Goal: Information Seeking & Learning: Understand process/instructions

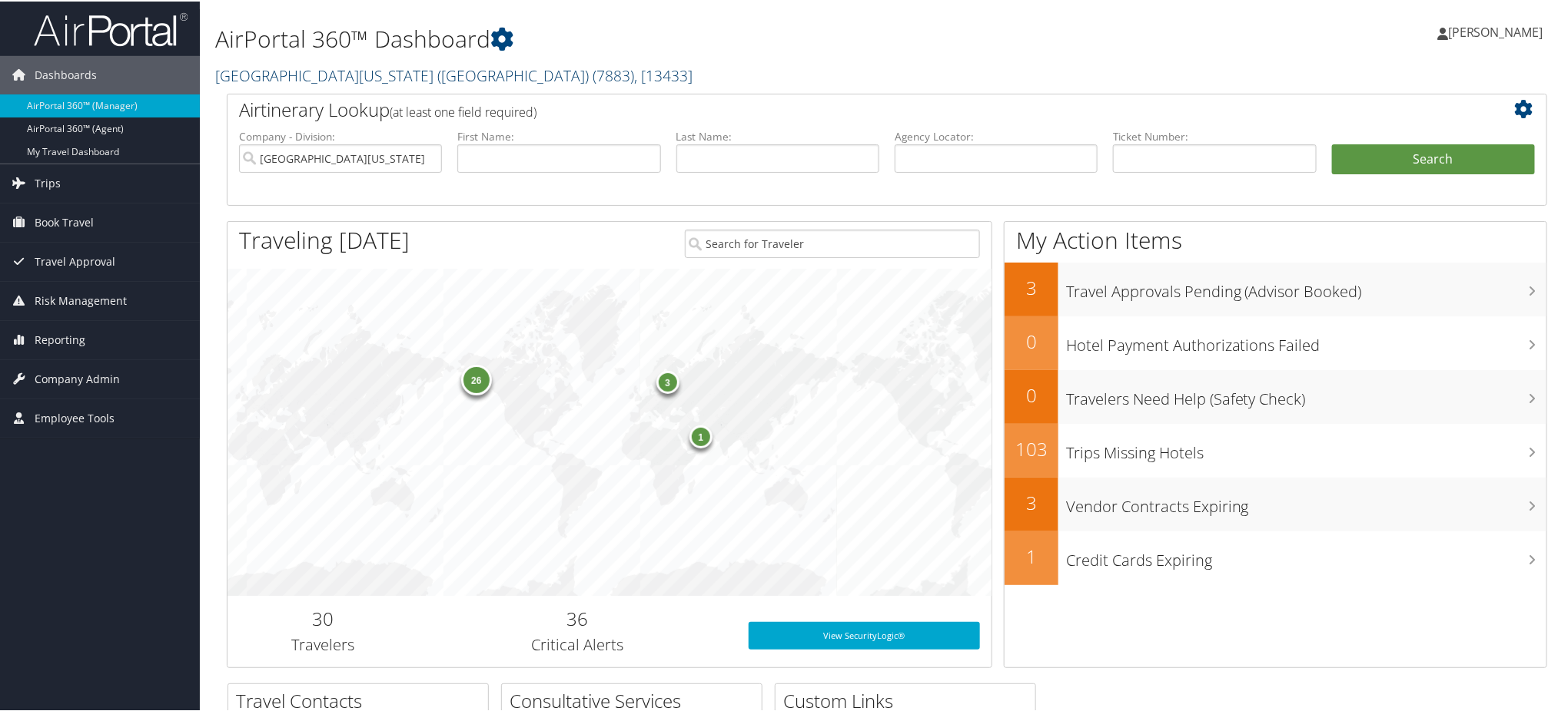
click at [365, 68] on link "University of Washington (UW) ( 7883 ) , [ 13433 ]" at bounding box center [454, 74] width 477 height 20
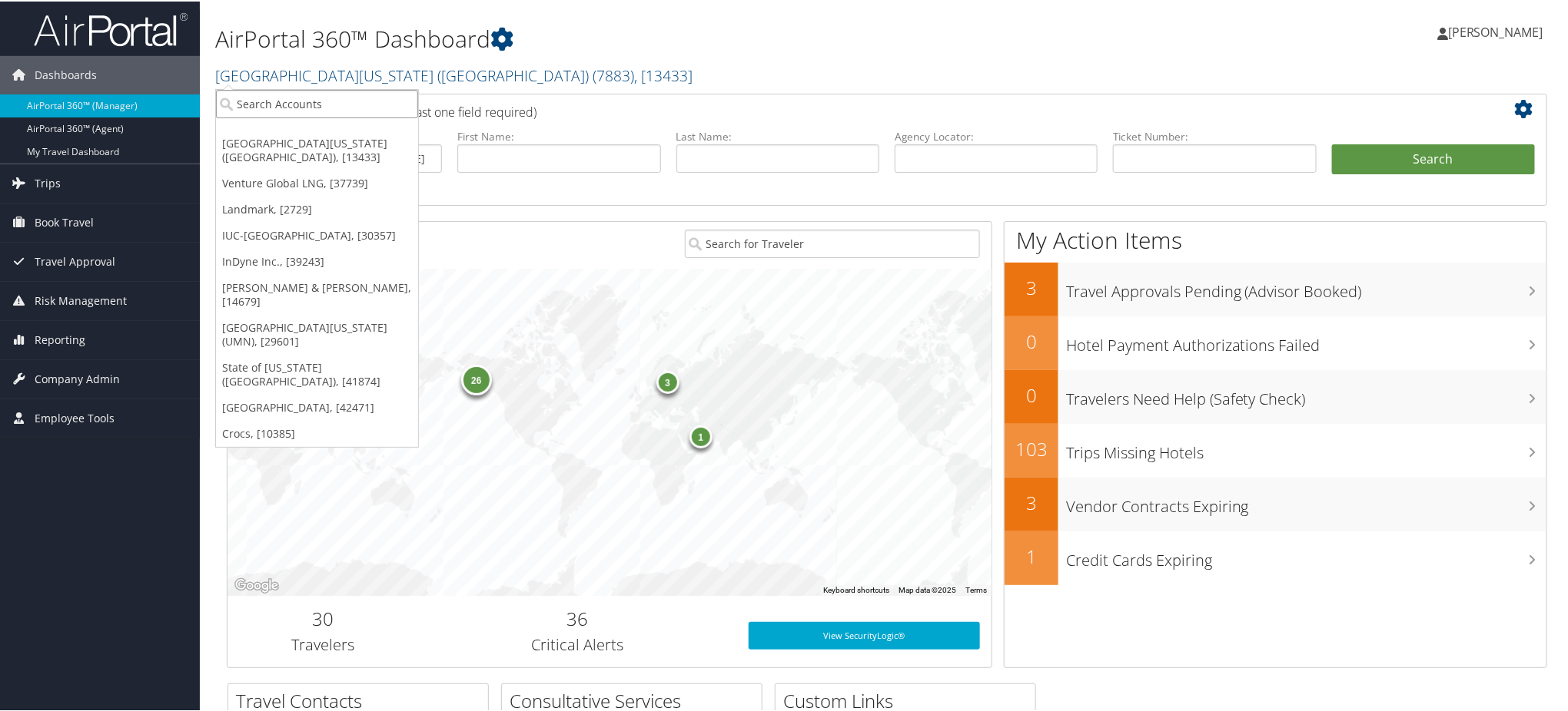
click at [326, 106] on input "search" at bounding box center [317, 102] width 202 height 28
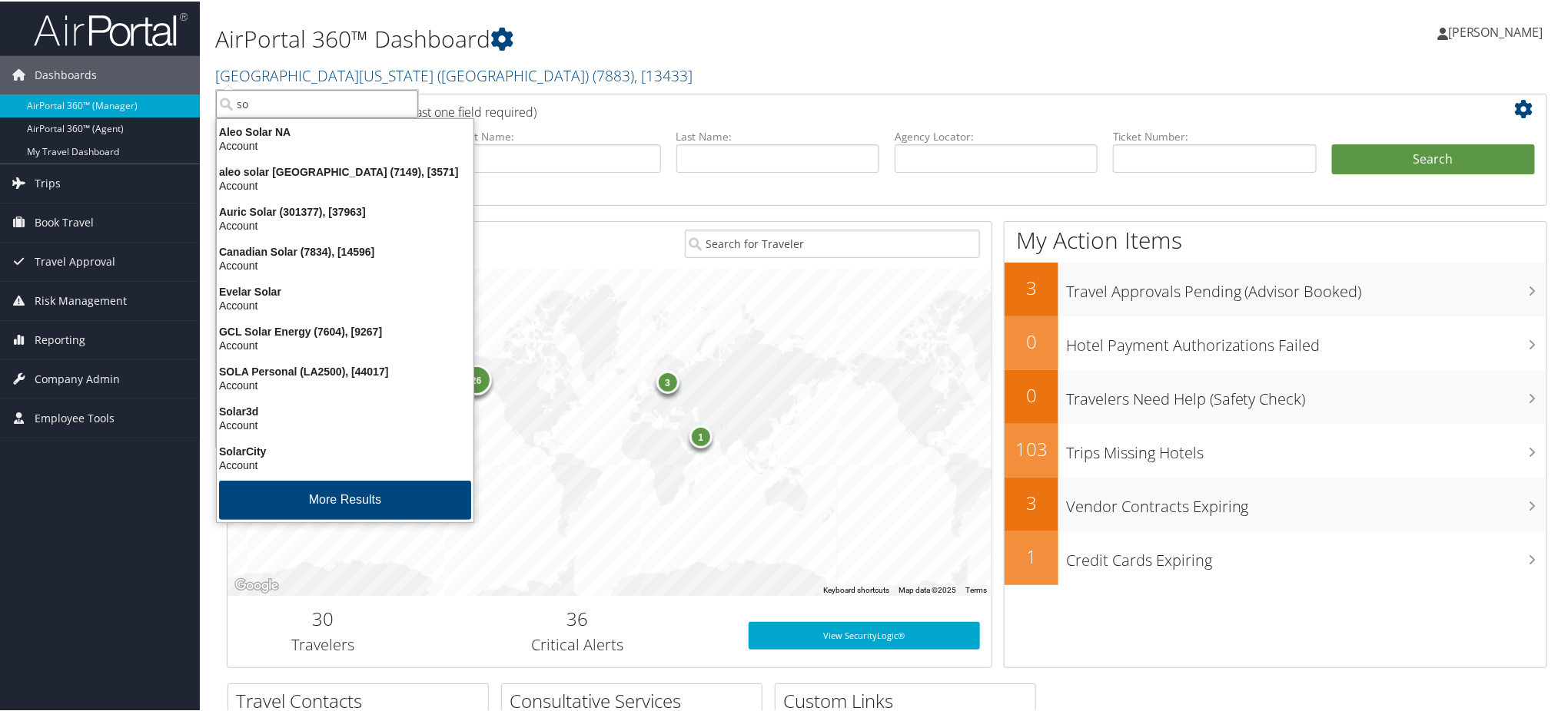
type input "s"
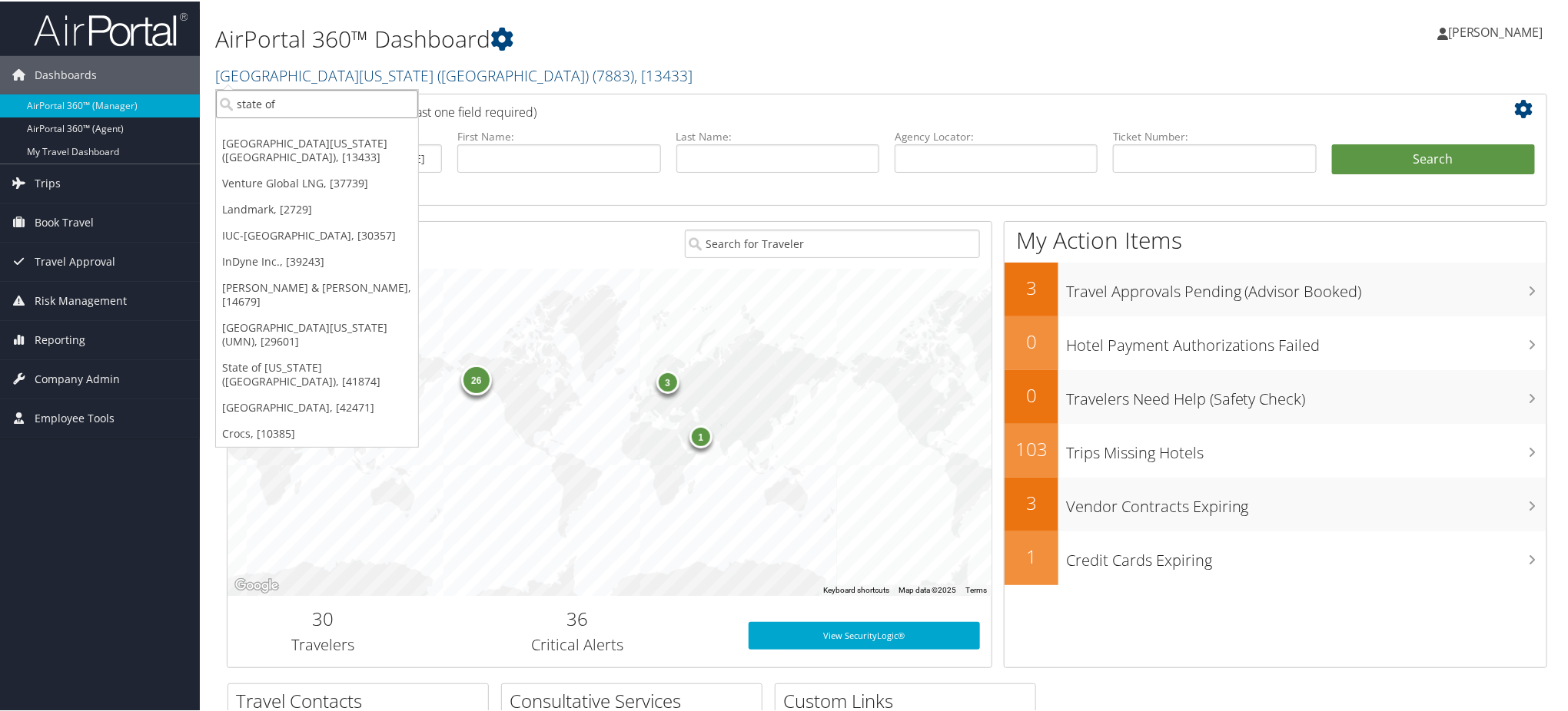
type input "state of l"
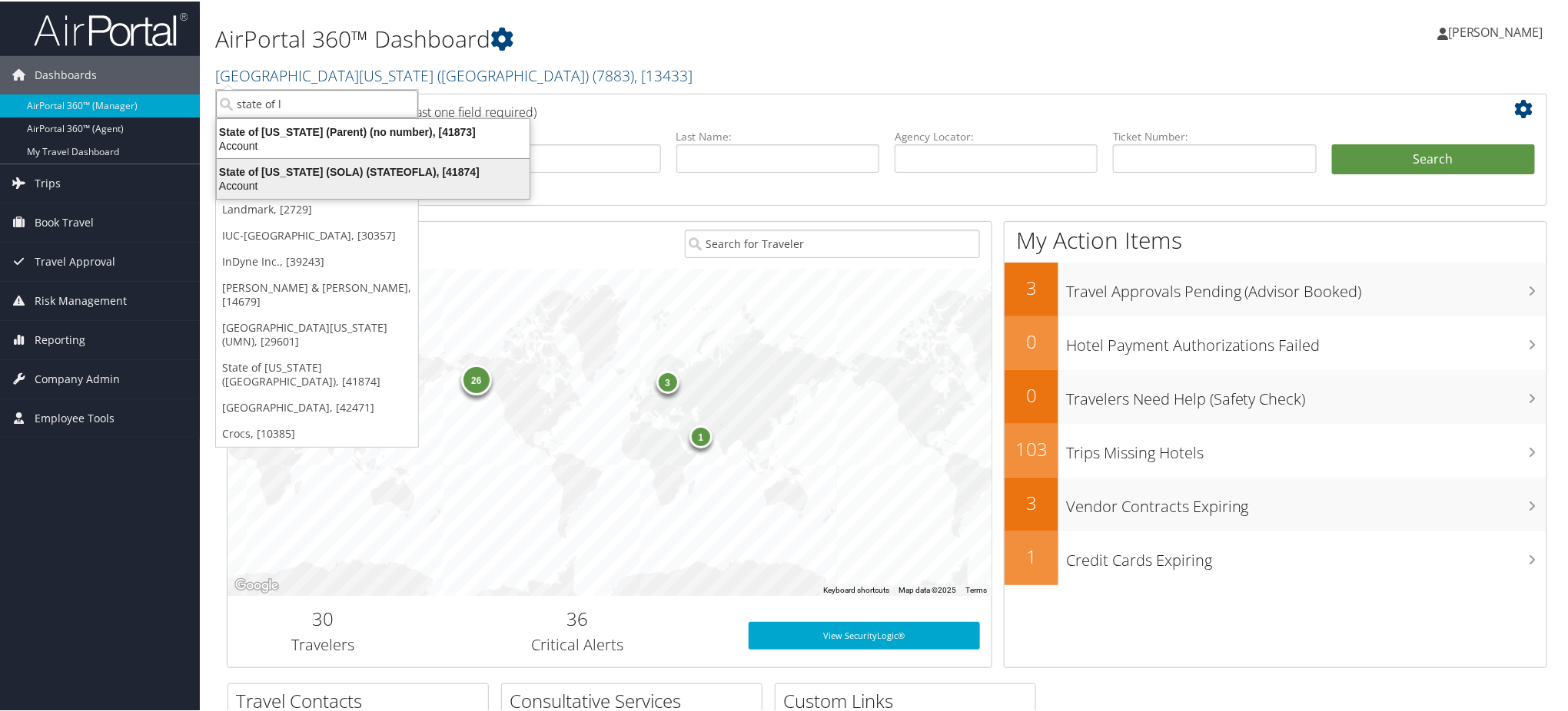
click at [336, 163] on div "State of Louisiana (SOLA) (STATEOFLA), [41874] Account" at bounding box center [373, 177] width 308 height 35
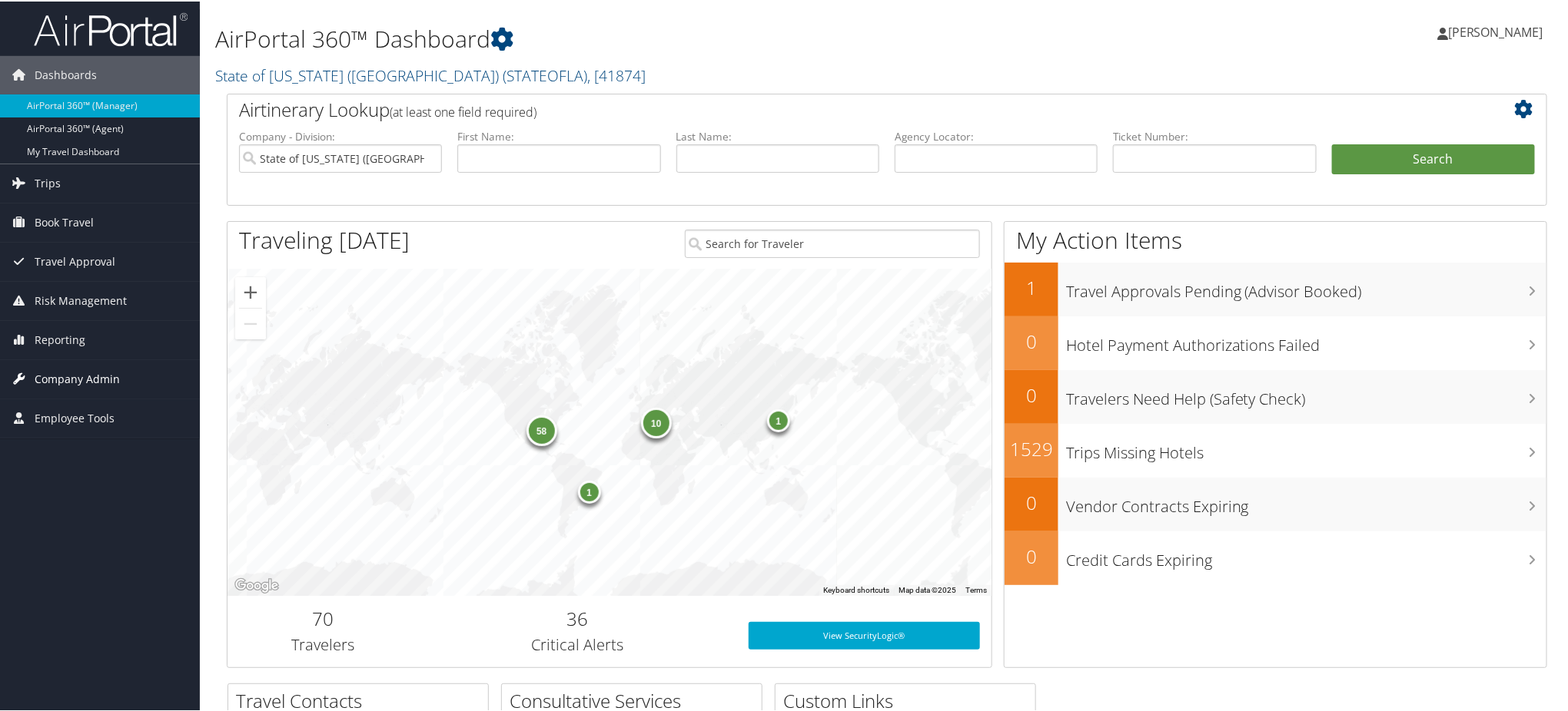
click at [81, 377] on span "Company Admin" at bounding box center [77, 378] width 86 height 38
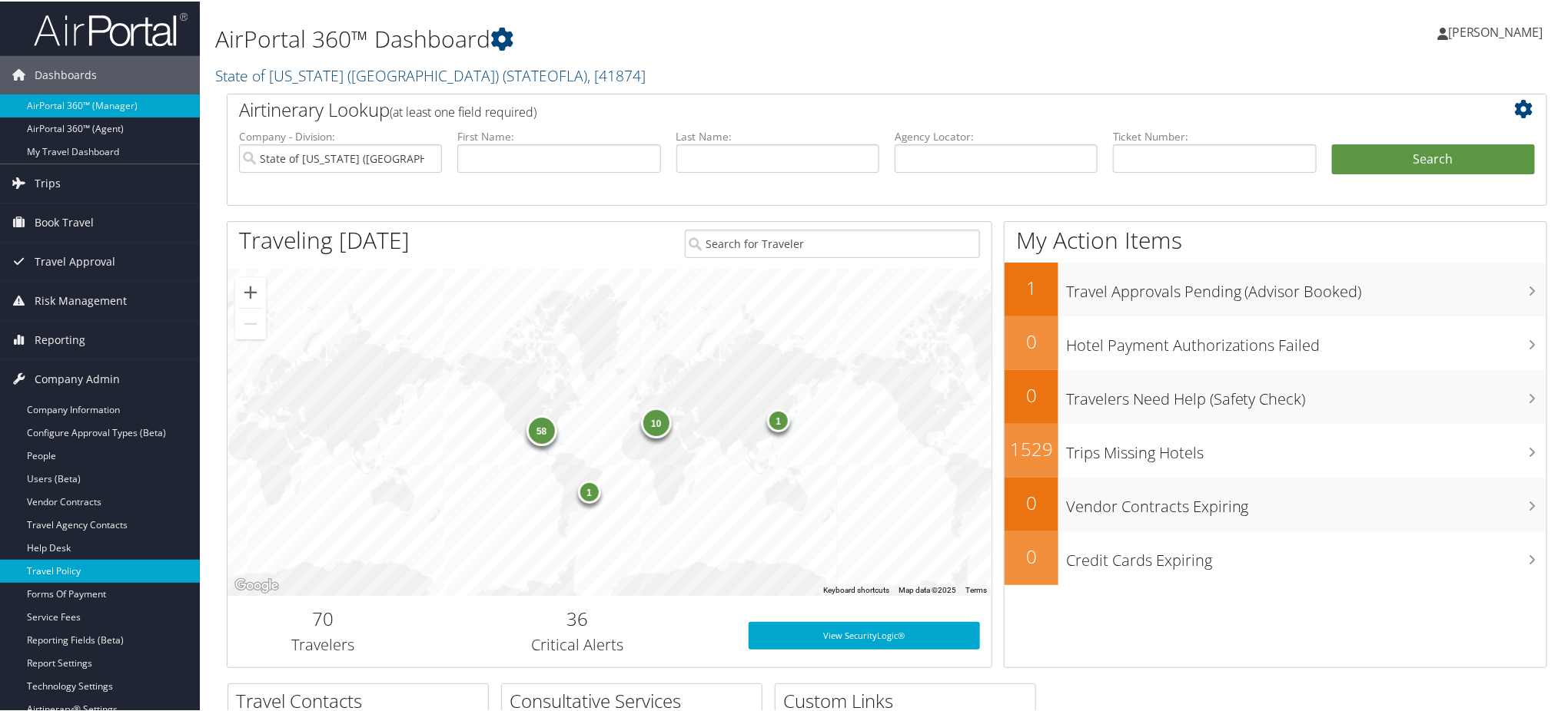
click at [66, 573] on link "Travel Policy" at bounding box center [100, 570] width 200 height 23
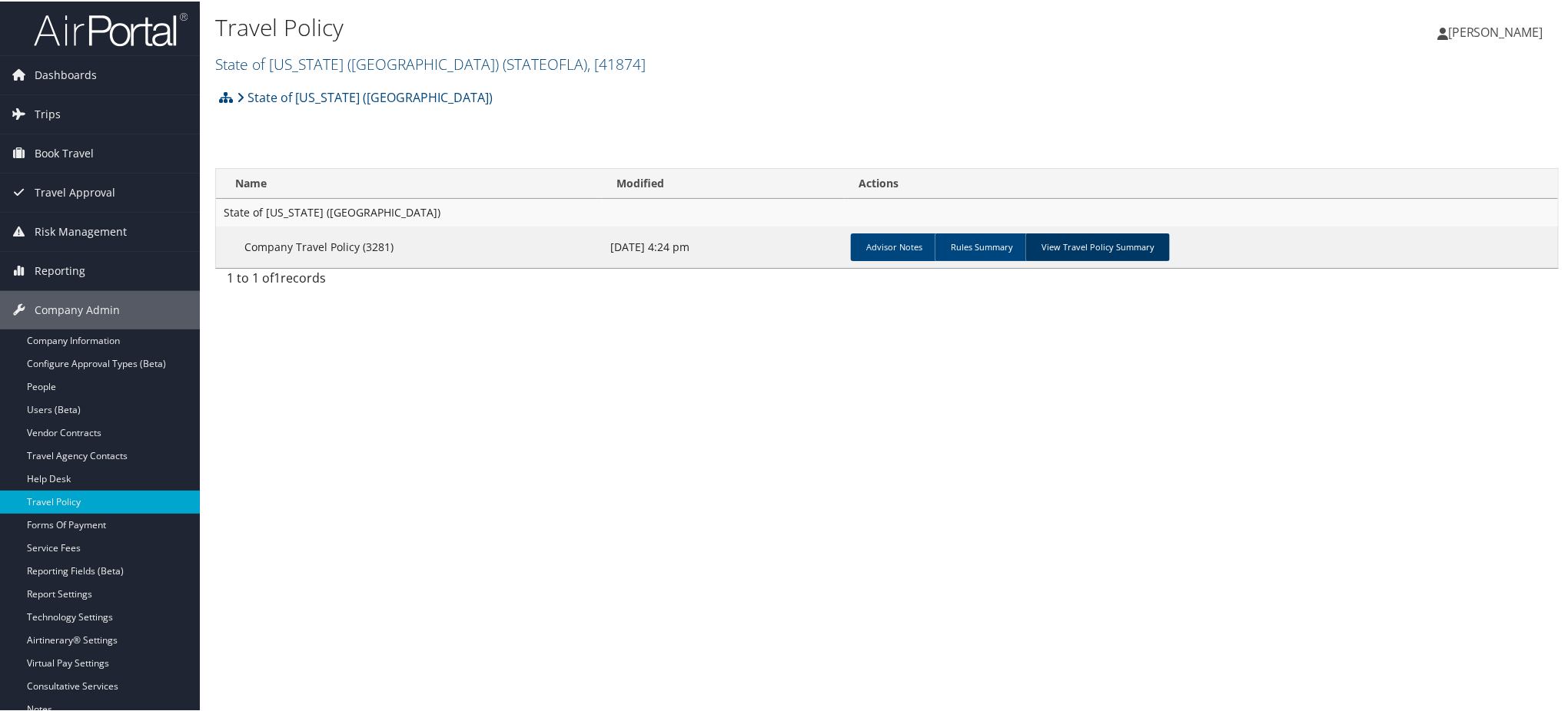
click at [1123, 239] on link "View Travel Policy Summary" at bounding box center [1097, 245] width 145 height 27
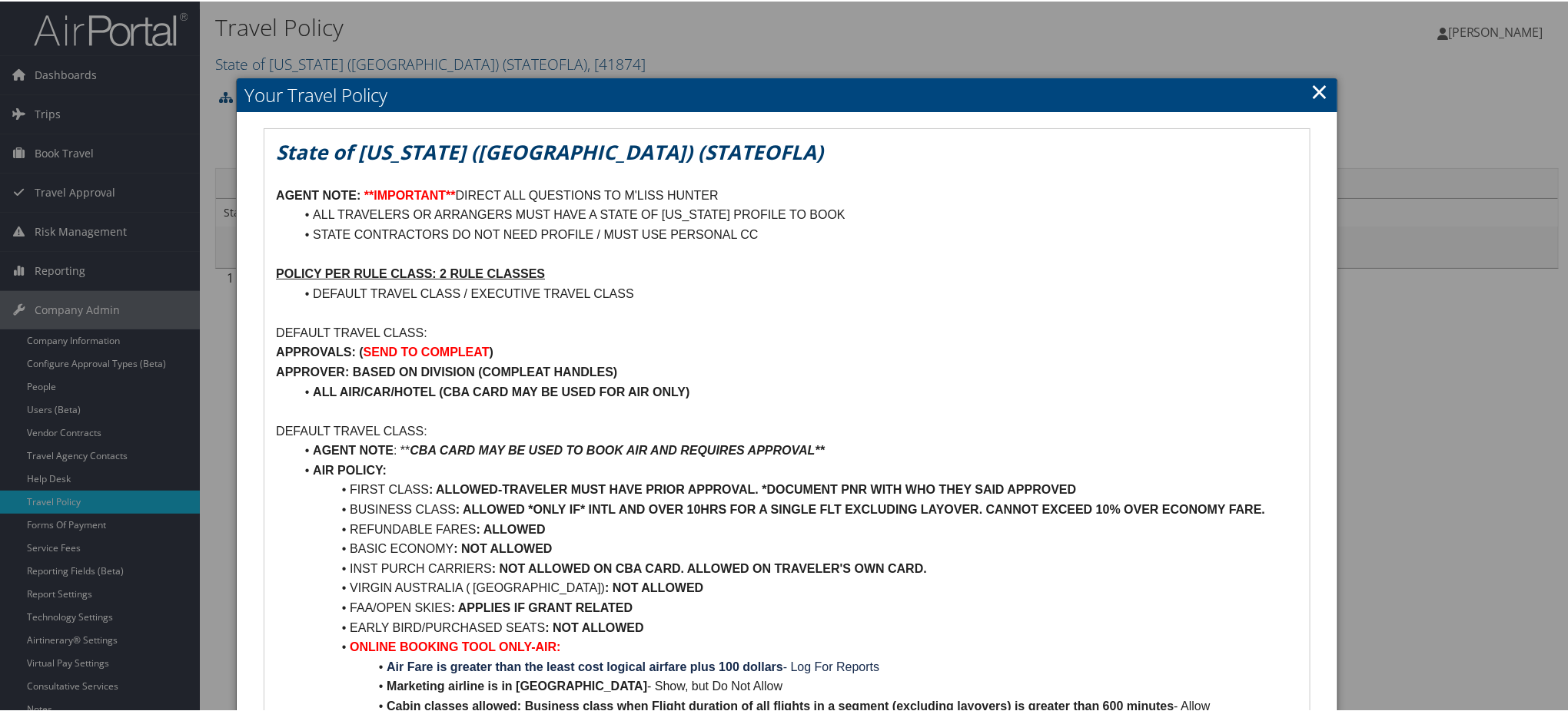
click at [1313, 89] on link "×" at bounding box center [1320, 90] width 17 height 31
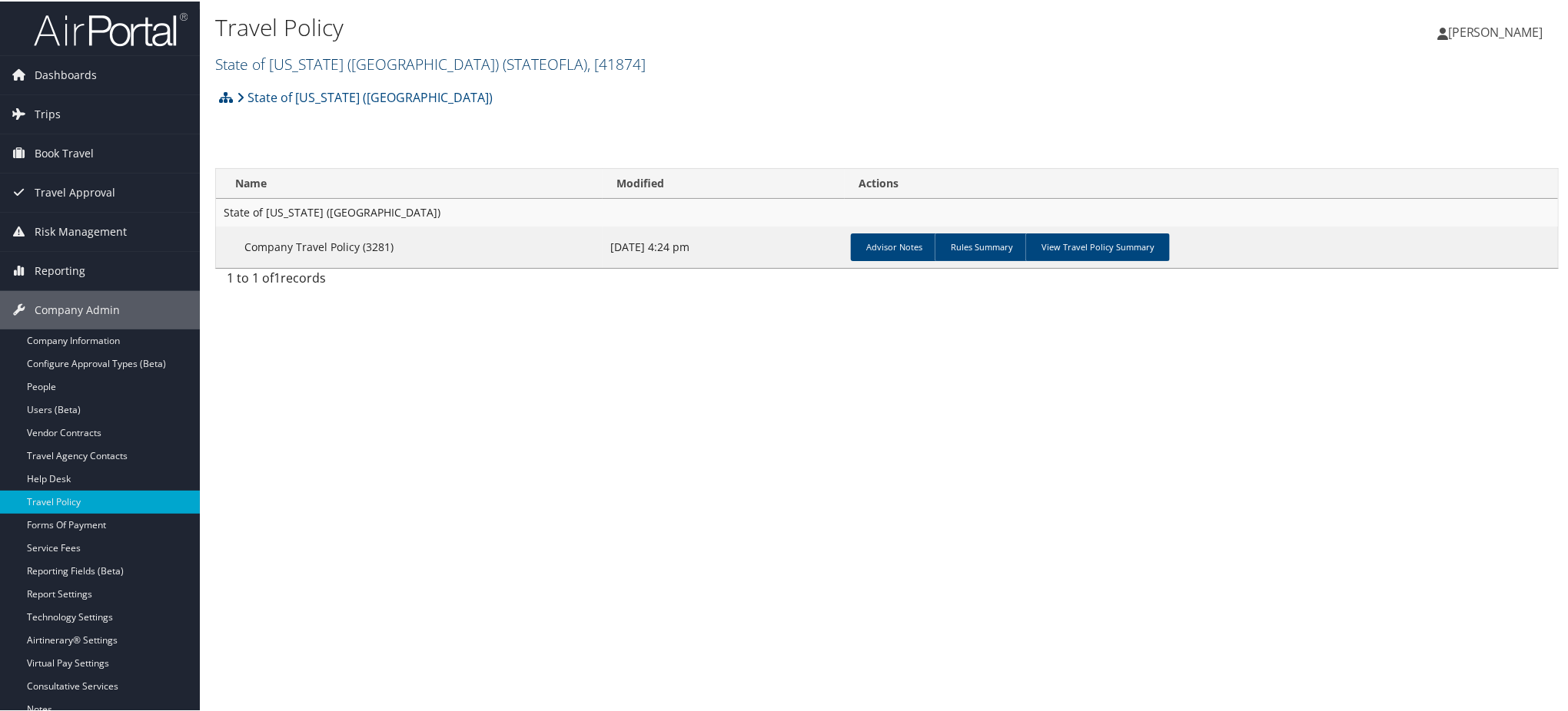
click at [587, 63] on span ", [ 41874 ]" at bounding box center [616, 62] width 58 height 20
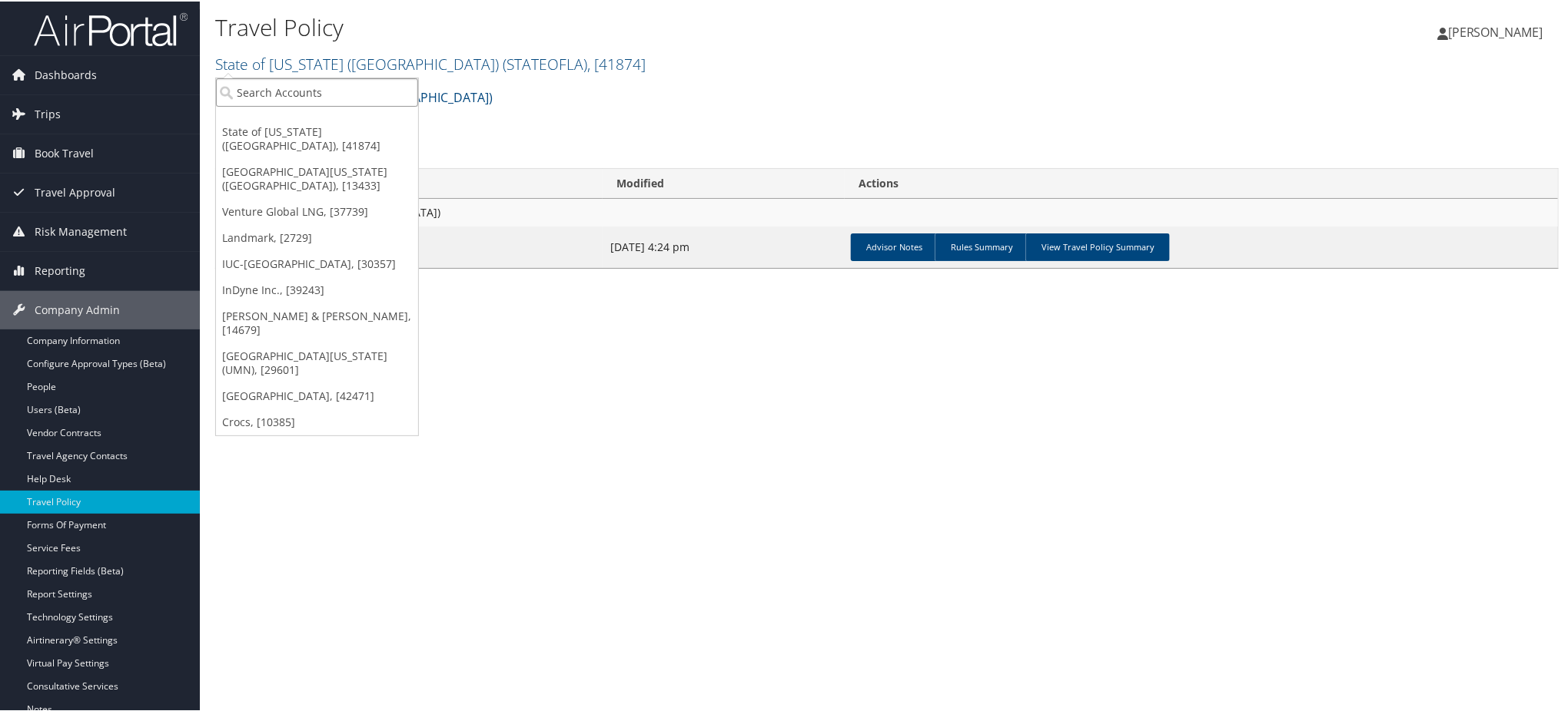
click at [360, 89] on input "search" at bounding box center [317, 91] width 202 height 28
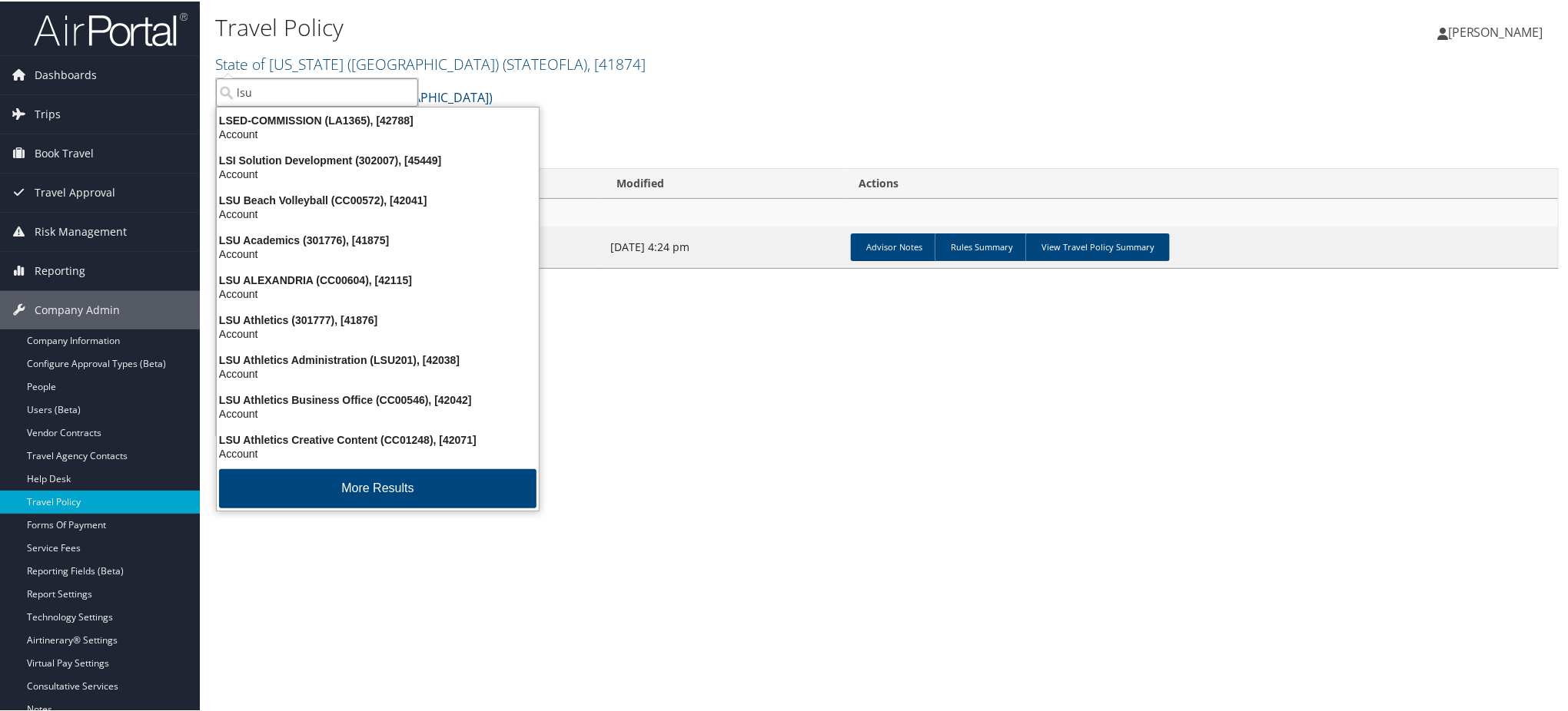
type input "lsu"
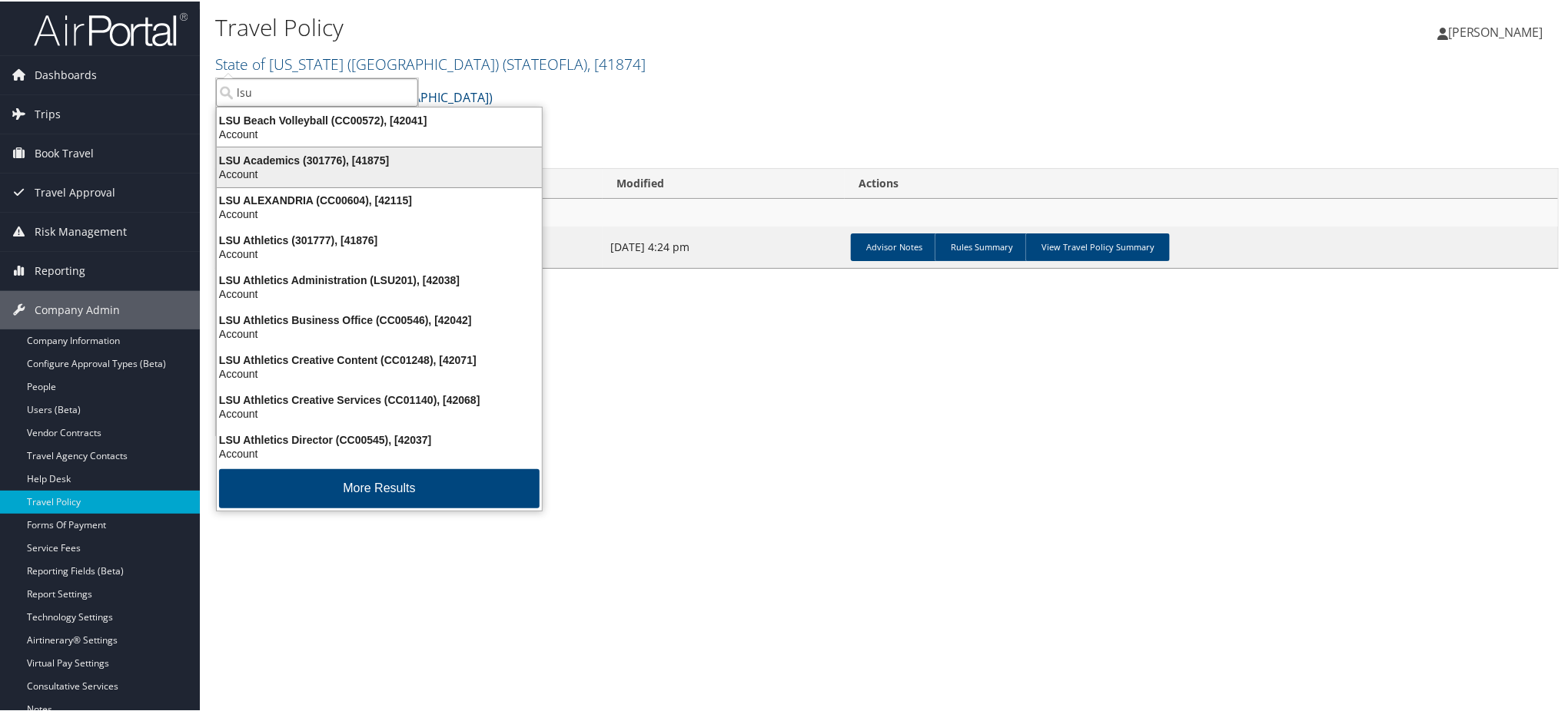
click at [231, 160] on div "LSU Academics (301776), [41875]" at bounding box center [379, 159] width 343 height 14
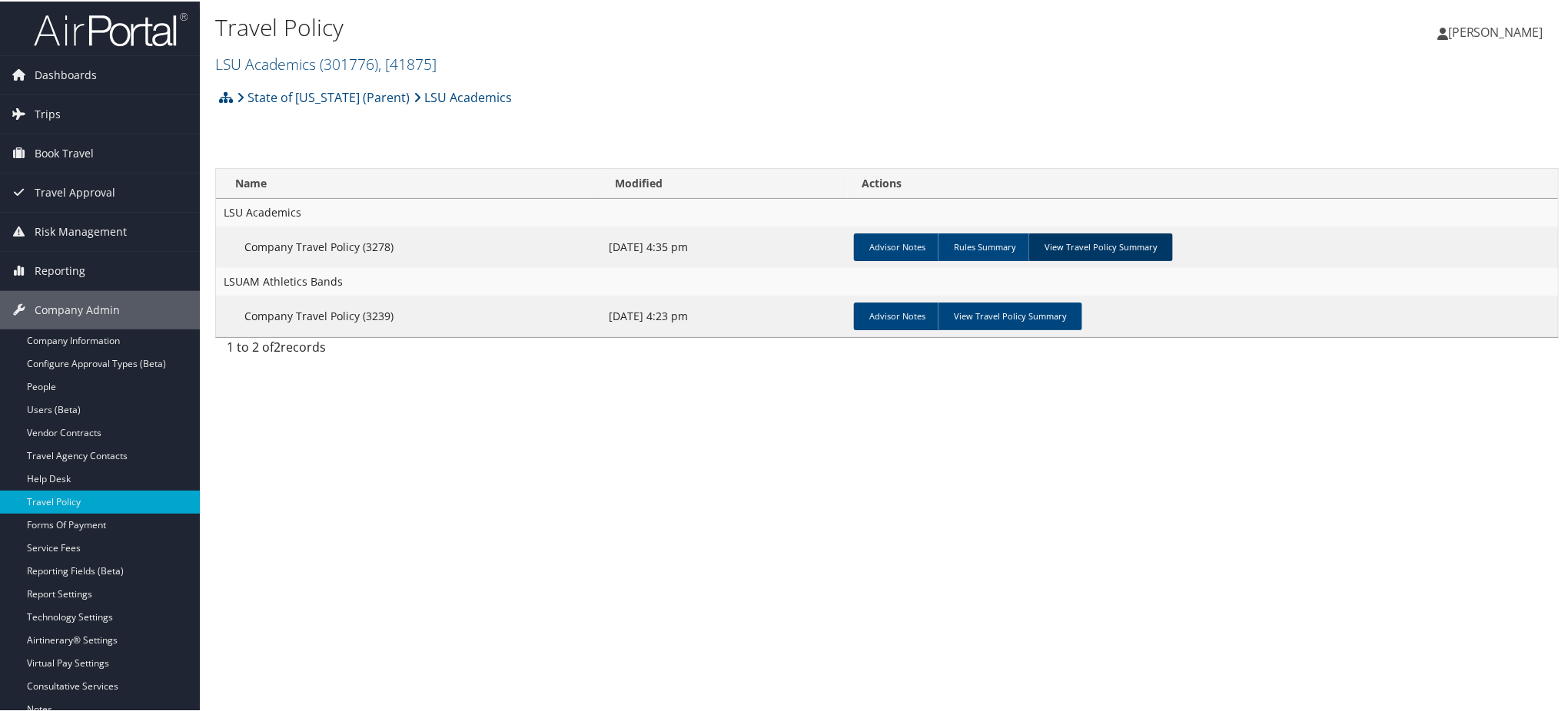
click at [1099, 241] on link "View Travel Policy Summary" at bounding box center [1100, 245] width 145 height 27
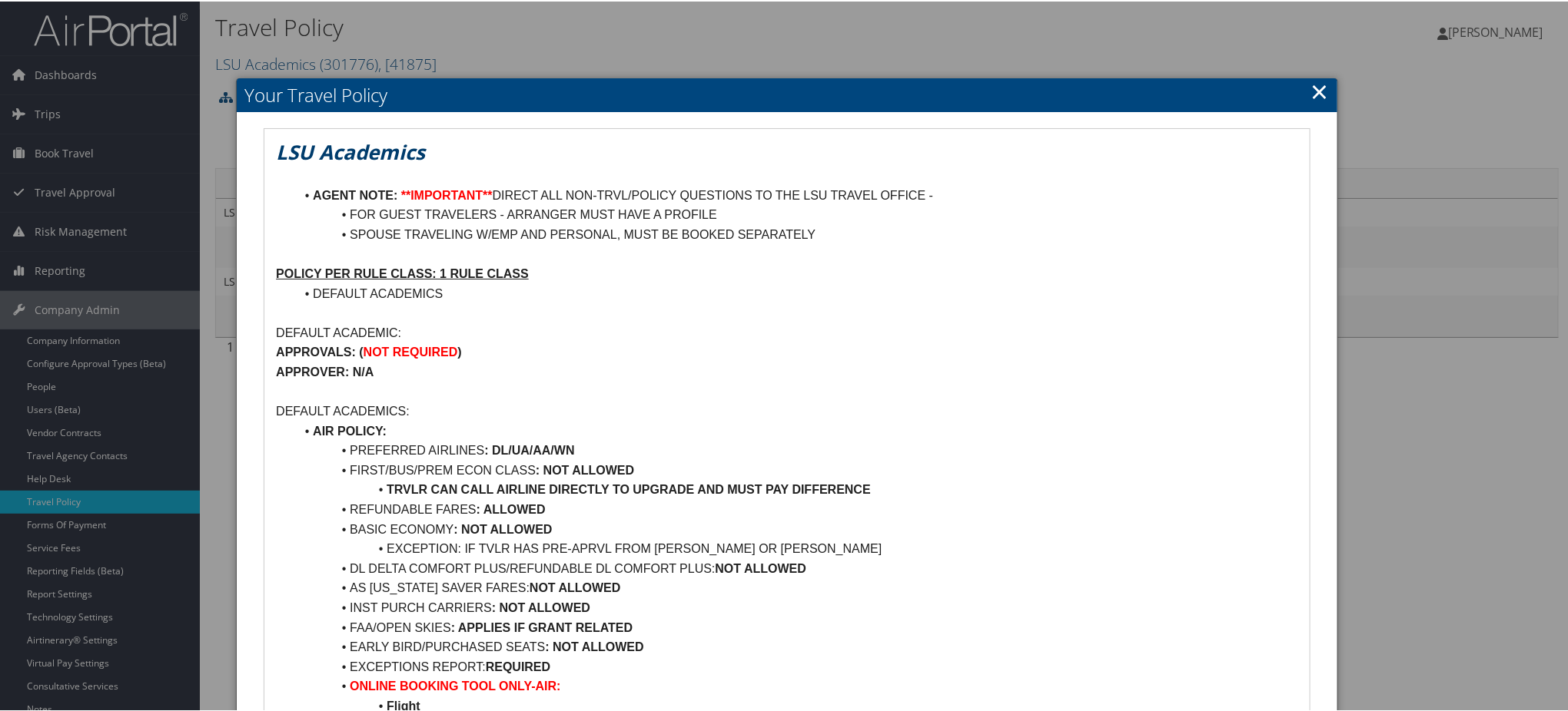
click at [1314, 86] on link "×" at bounding box center [1320, 90] width 17 height 31
